Goal: Navigation & Orientation: Find specific page/section

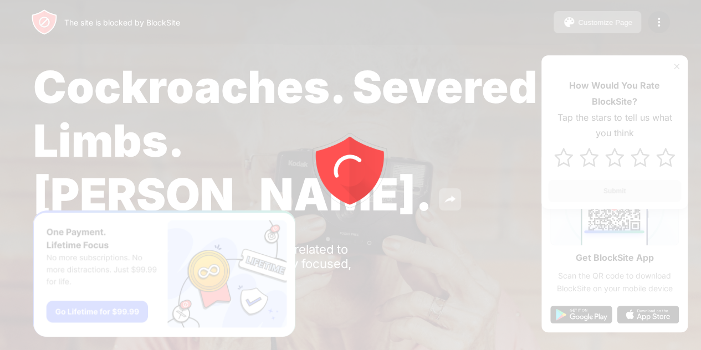
click at [504, 223] on div at bounding box center [350, 175] width 701 height 350
